Goal: Task Accomplishment & Management: Complete application form

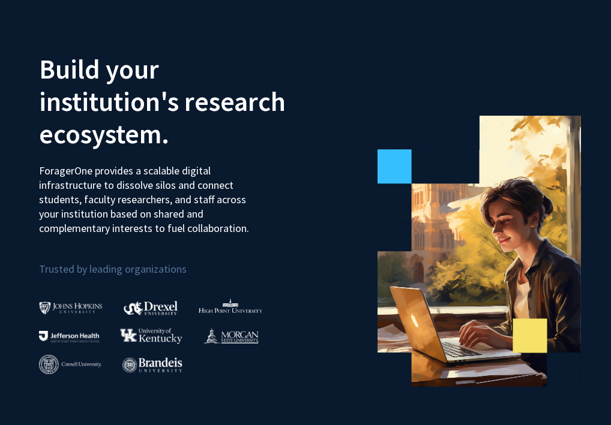
scroll to position [1, 0]
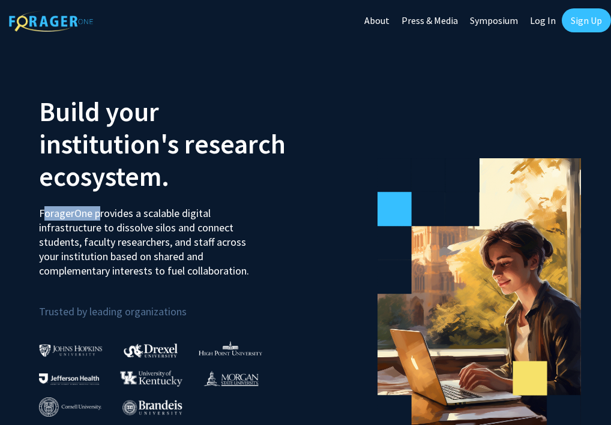
drag, startPoint x: 41, startPoint y: 212, endPoint x: 94, endPoint y: 216, distance: 52.9
click at [94, 216] on p "ForagerOne provides a scalable digital infrastructure to dissolve silos and con…" at bounding box center [152, 237] width 227 height 81
copy p "ForagerOne"
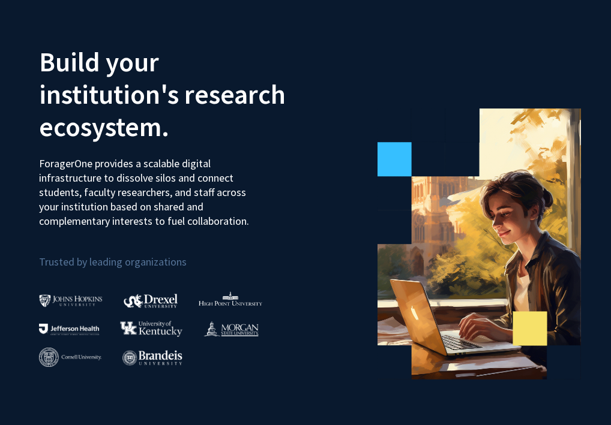
scroll to position [0, 0]
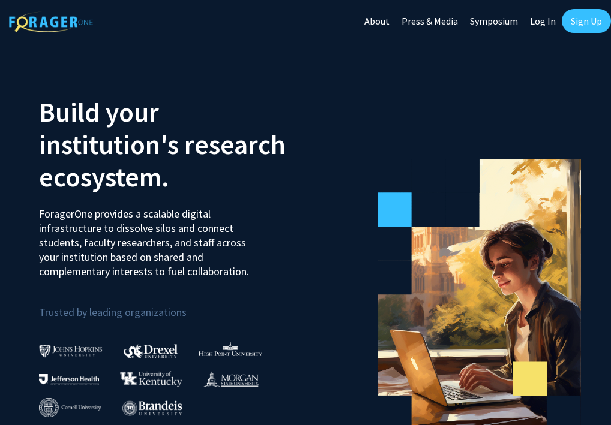
click at [575, 26] on link "Sign Up" at bounding box center [585, 21] width 49 height 24
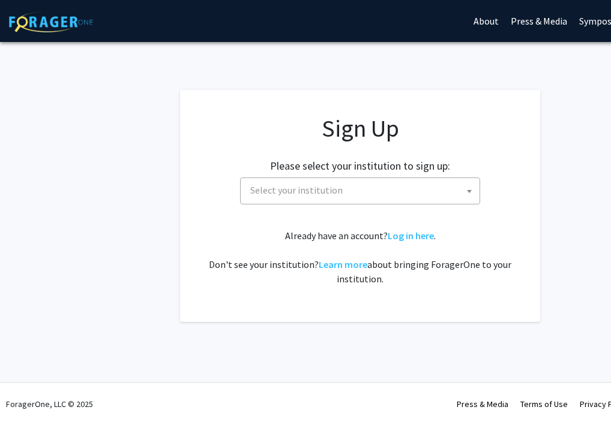
click at [309, 193] on span "Select your institution" at bounding box center [296, 190] width 92 height 12
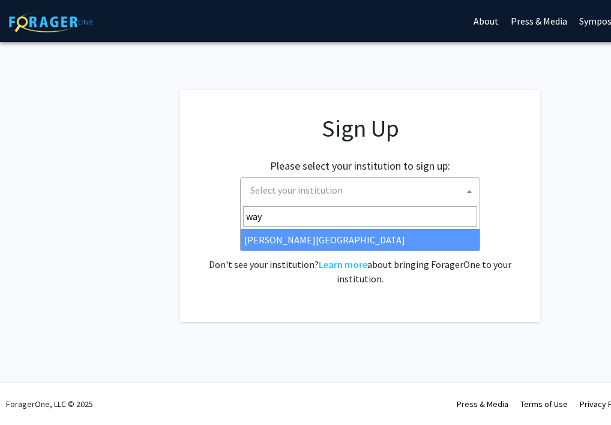
type input "wayn"
select select "21"
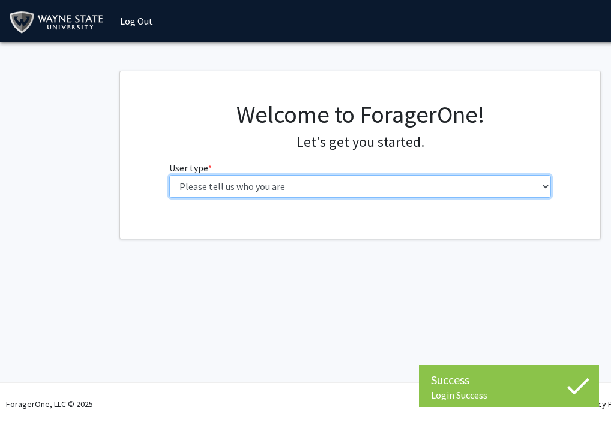
click at [245, 185] on select "Please tell us who you are Undergraduate Student Master's Student Doctoral Cand…" at bounding box center [360, 186] width 382 height 23
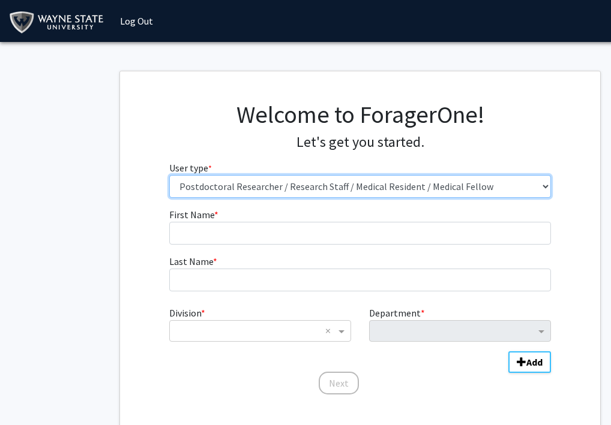
select select "3: doc"
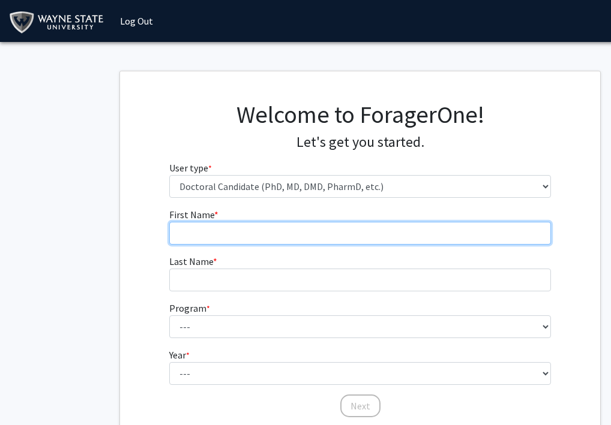
click at [215, 232] on input "First Name * required" at bounding box center [360, 233] width 382 height 23
type input "[PERSON_NAME]"
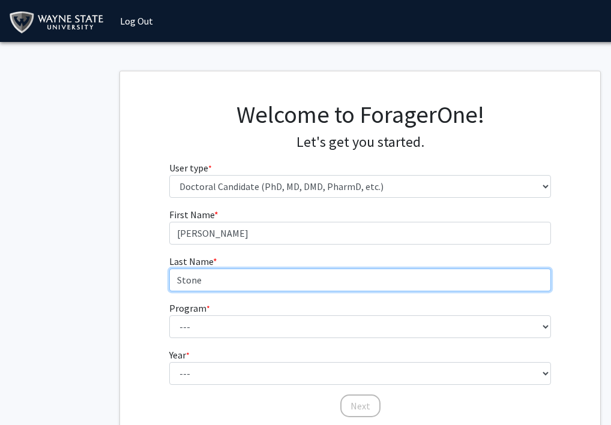
type input "Stone"
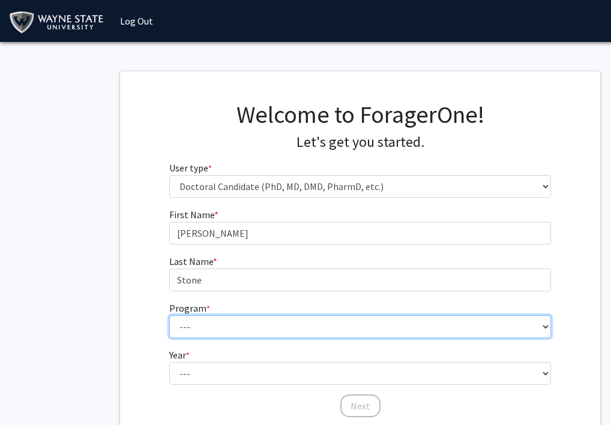
select select "46: 728"
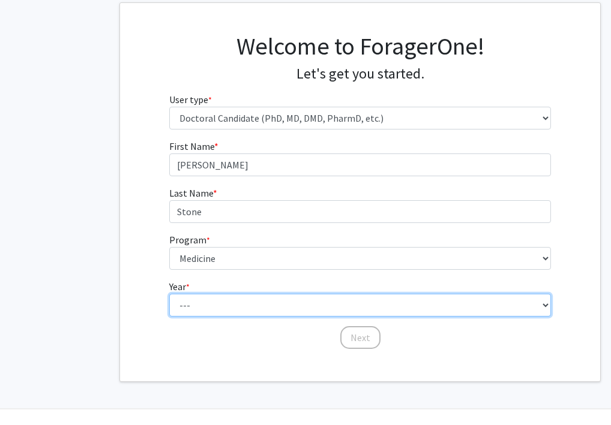
select select "3: third_year"
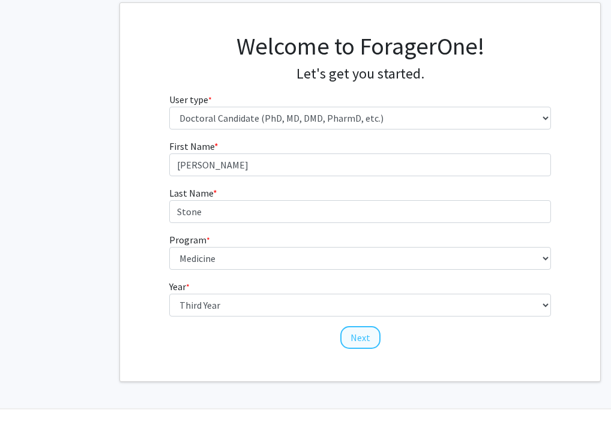
click at [369, 345] on button "Next" at bounding box center [360, 337] width 40 height 23
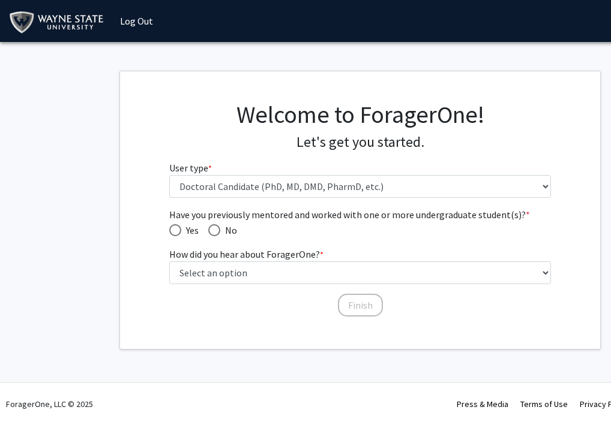
scroll to position [0, 0]
click at [173, 230] on span "Have you previously mentored and worked with one or more undergraduate student(…" at bounding box center [175, 230] width 12 height 12
click at [173, 230] on input "Yes" at bounding box center [175, 230] width 12 height 12
radio input "true"
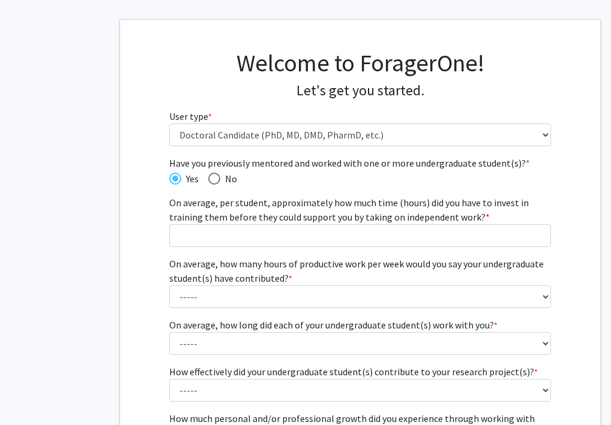
scroll to position [58, 0]
